Goal: Task Accomplishment & Management: Manage account settings

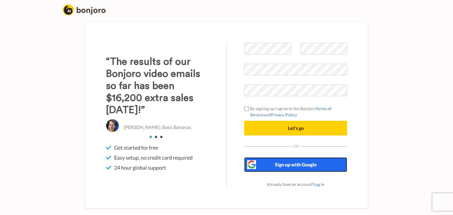
click at [283, 161] on button "Sign up with Google" at bounding box center [295, 165] width 103 height 15
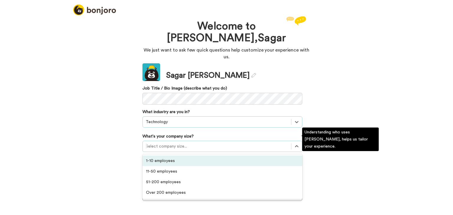
click at [171, 143] on div at bounding box center [217, 146] width 143 height 7
click at [169, 156] on div "1-10 employees" at bounding box center [223, 161] width 160 height 11
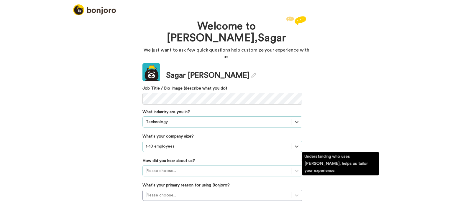
scroll to position [45, 0]
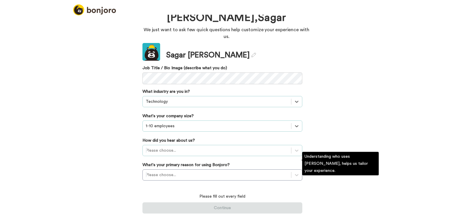
click at [174, 156] on div "Please choose..." at bounding box center [223, 150] width 160 height 11
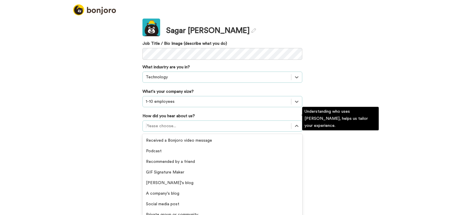
scroll to position [126, 0]
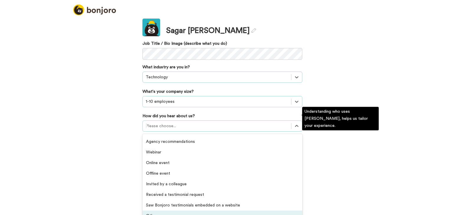
click at [164, 211] on div "Others" at bounding box center [223, 216] width 160 height 11
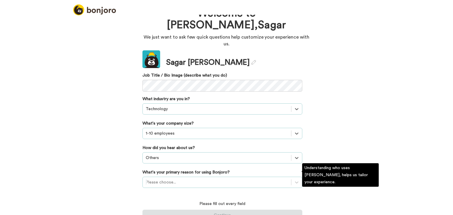
scroll to position [47, 0]
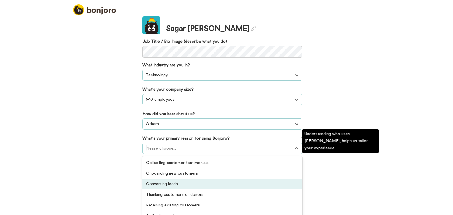
click at [173, 154] on div "option Converting leads focused, 3 of 6. 6 results available. Use Up and Down t…" at bounding box center [223, 148] width 160 height 11
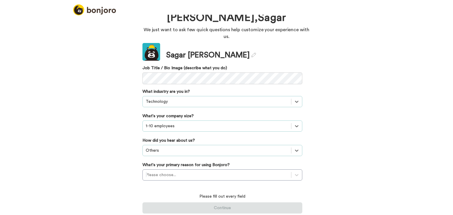
scroll to position [13, 0]
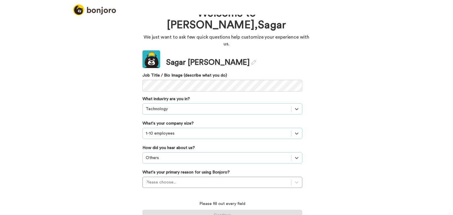
click at [118, 173] on div "Welcome to Bonjoro, Sagar We just want to ask few quick questions help customiz…" at bounding box center [226, 115] width 453 height 201
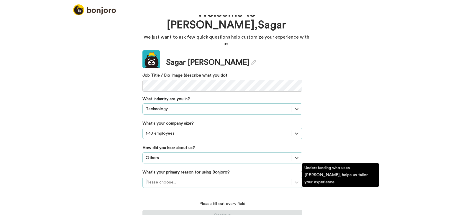
scroll to position [47, 0]
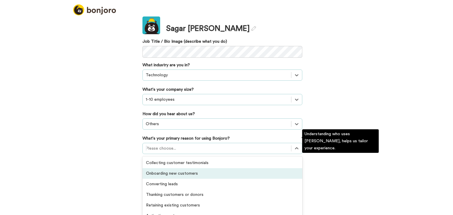
click at [227, 154] on div "option Onboarding new customers focused, 2 of 6. 6 results available. Use Up an…" at bounding box center [223, 148] width 160 height 11
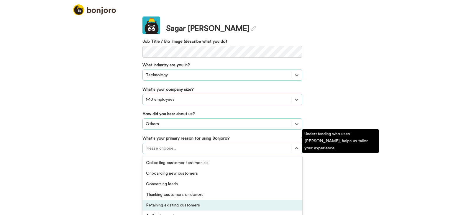
click at [165, 200] on div "Retaining existing customers" at bounding box center [223, 205] width 160 height 11
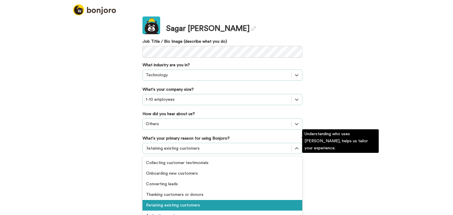
click at [199, 154] on div "option Retaining existing customers, selected. option Retaining existing custom…" at bounding box center [223, 148] width 160 height 11
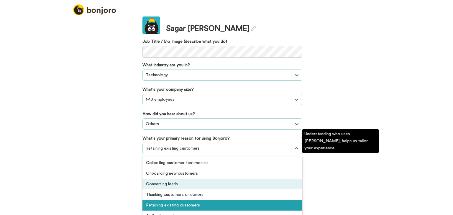
click at [186, 179] on div "Converting leads" at bounding box center [223, 184] width 160 height 11
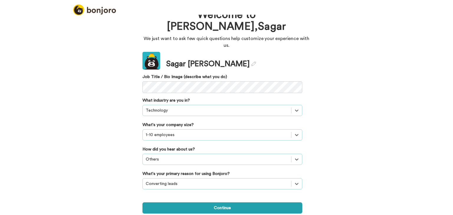
scroll to position [4, 0]
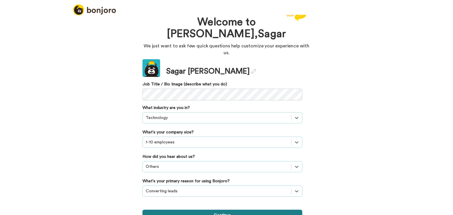
click at [182, 210] on button "Continue" at bounding box center [223, 215] width 160 height 11
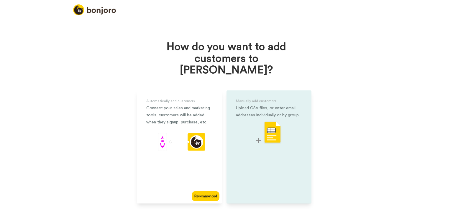
scroll to position [7, 0]
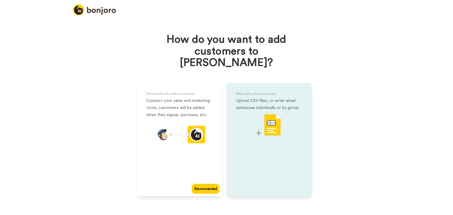
click at [254, 161] on div "Manually add customers Upload CSV files, or enter email addresses individually …" at bounding box center [269, 139] width 85 height 113
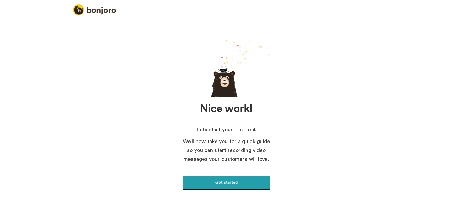
click at [243, 183] on link "Get started" at bounding box center [226, 183] width 89 height 15
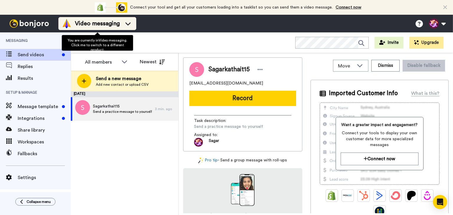
click at [125, 27] on div "Video messaging" at bounding box center [97, 23] width 71 height 9
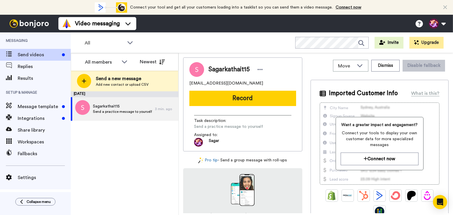
click at [151, 147] on div "[DATE] Sagarkathait15 Send a practice message to yourself 3 min. ago" at bounding box center [125, 154] width 108 height 124
click at [42, 109] on span "Message template" at bounding box center [39, 106] width 42 height 7
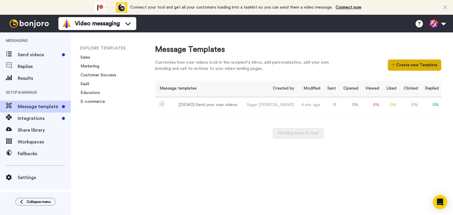
click at [410, 64] on button "Create new Template" at bounding box center [414, 65] width 53 height 11
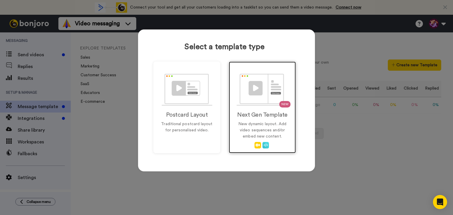
click at [272, 96] on img at bounding box center [263, 90] width 52 height 32
click at [282, 103] on span "NEW" at bounding box center [285, 104] width 11 height 6
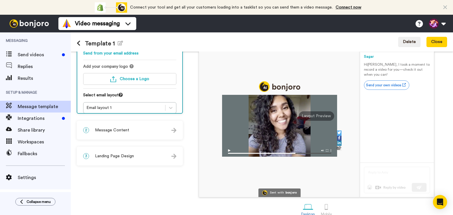
scroll to position [54, 0]
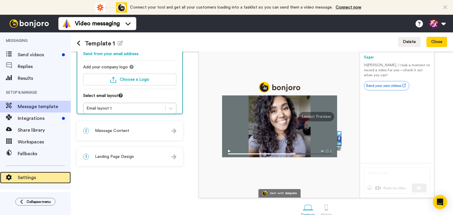
click at [19, 176] on span "Settings" at bounding box center [44, 177] width 53 height 7
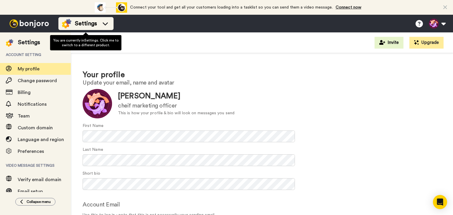
click at [90, 26] on span "Settings" at bounding box center [86, 23] width 22 height 8
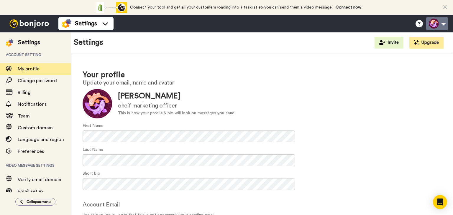
click at [443, 20] on button at bounding box center [437, 23] width 22 height 13
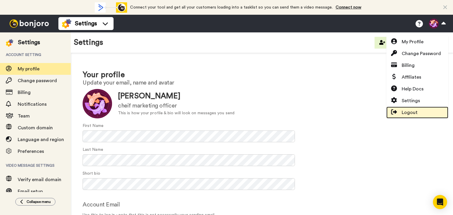
click at [409, 116] on span "Logout" at bounding box center [410, 112] width 16 height 7
